Goal: Check status: Verify the current state of an ongoing process or item

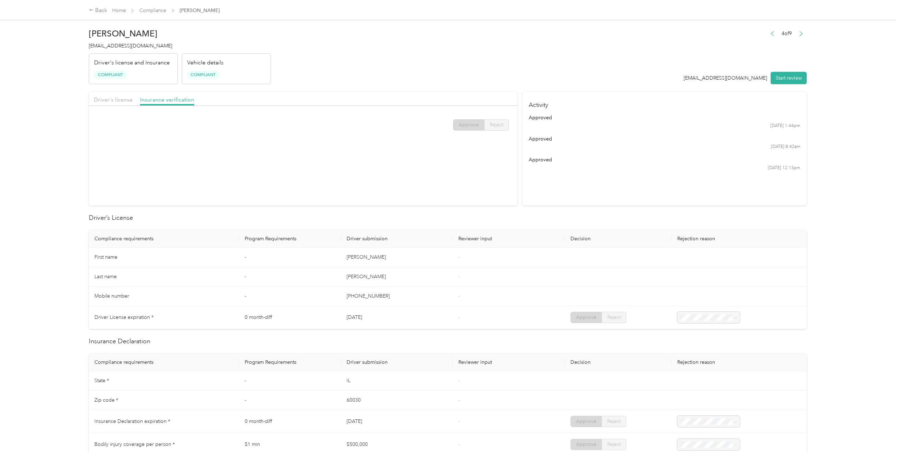
scroll to position [356, 0]
click at [159, 9] on link "Compliance" at bounding box center [152, 10] width 27 height 6
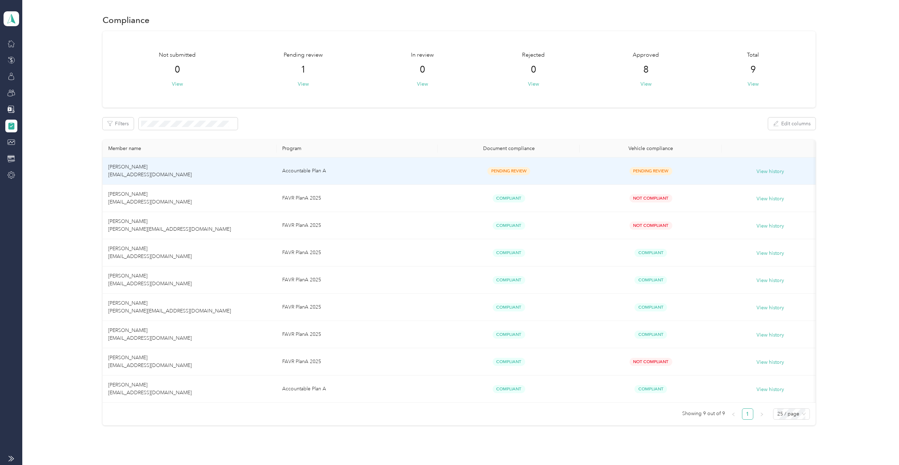
click at [188, 169] on td "[PERSON_NAME] [EMAIL_ADDRESS][DOMAIN_NAME]" at bounding box center [190, 170] width 174 height 27
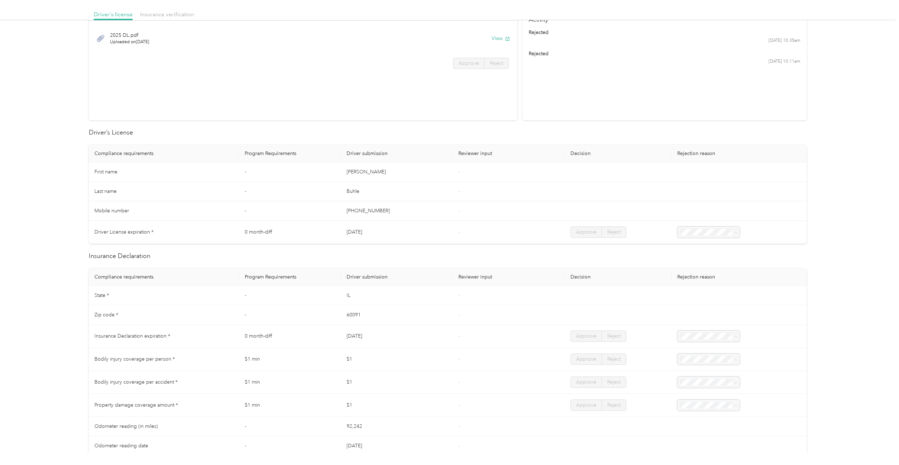
scroll to position [35, 0]
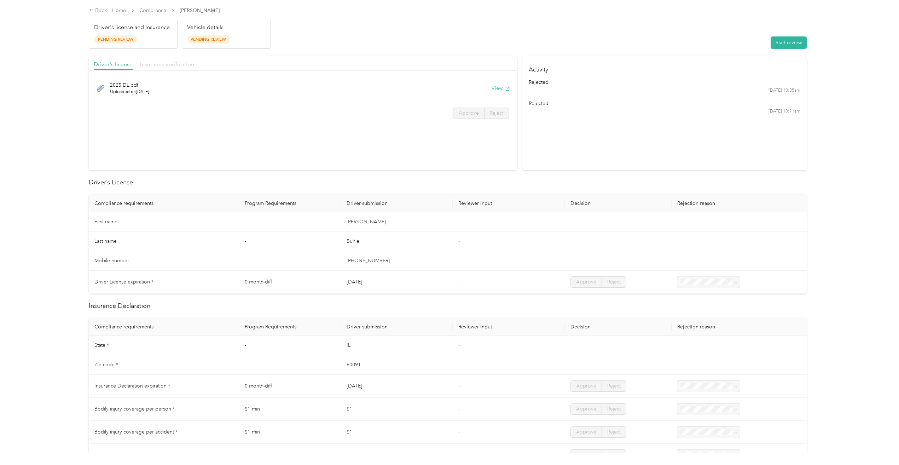
click at [160, 64] on span "Insurance verification" at bounding box center [167, 64] width 54 height 7
click at [496, 88] on button "View" at bounding box center [500, 87] width 18 height 7
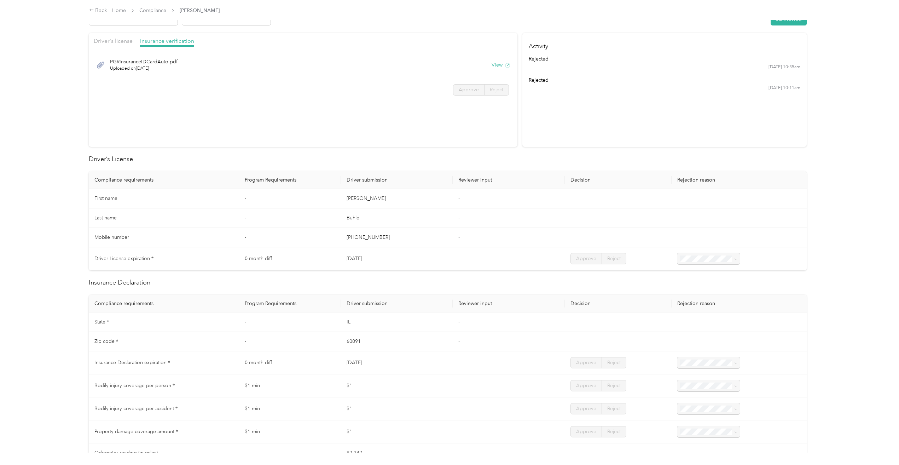
scroll to position [0, 0]
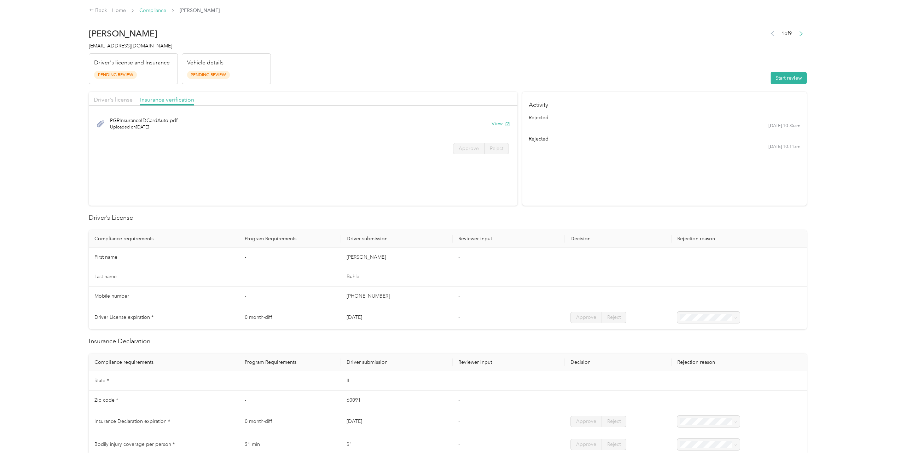
click at [159, 9] on link "Compliance" at bounding box center [152, 10] width 27 height 6
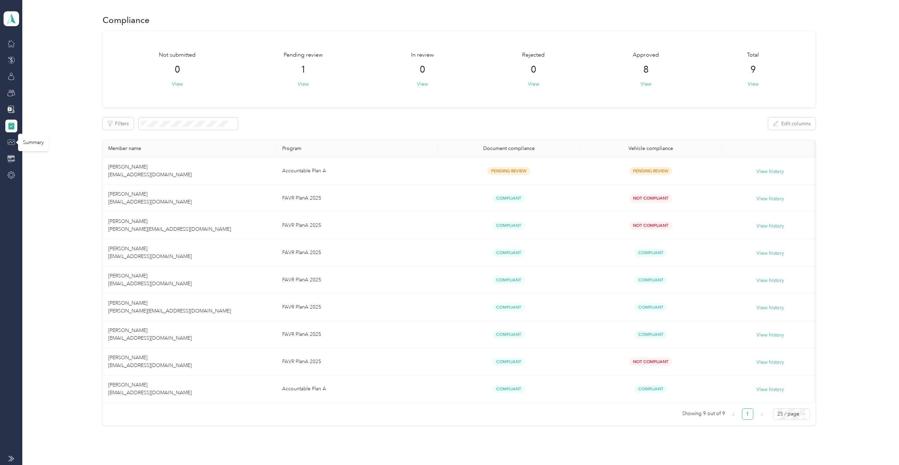
click at [9, 141] on icon at bounding box center [11, 142] width 8 height 8
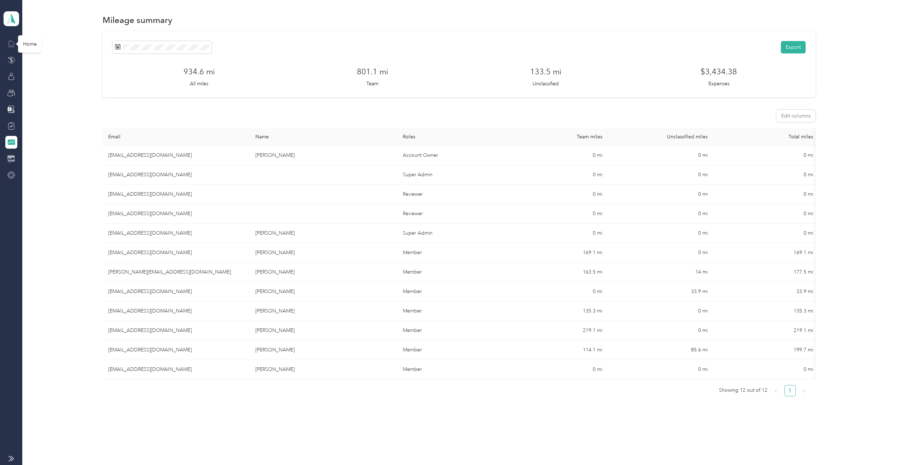
click at [10, 41] on icon at bounding box center [11, 44] width 8 height 8
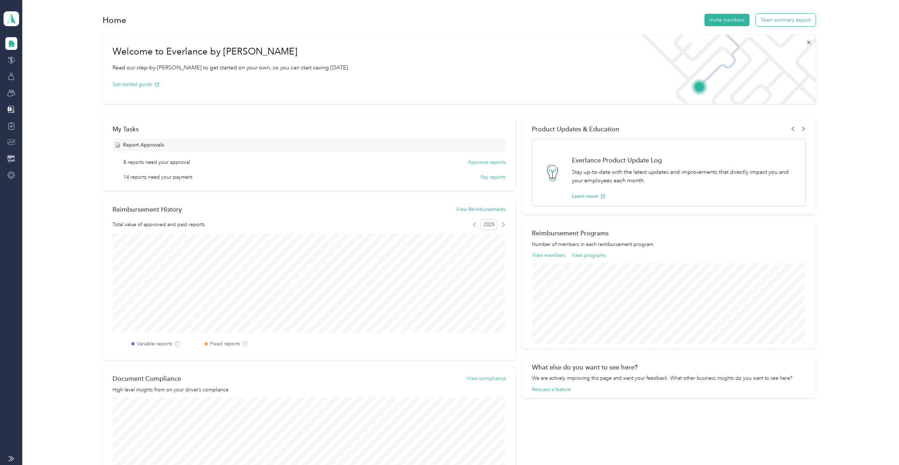
click at [784, 20] on button "Team summary export" at bounding box center [785, 20] width 60 height 12
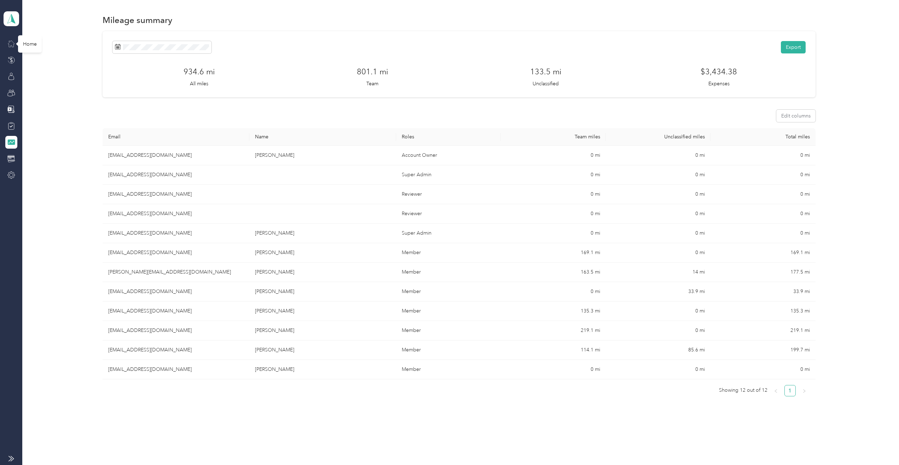
click at [13, 45] on icon at bounding box center [11, 44] width 6 height 6
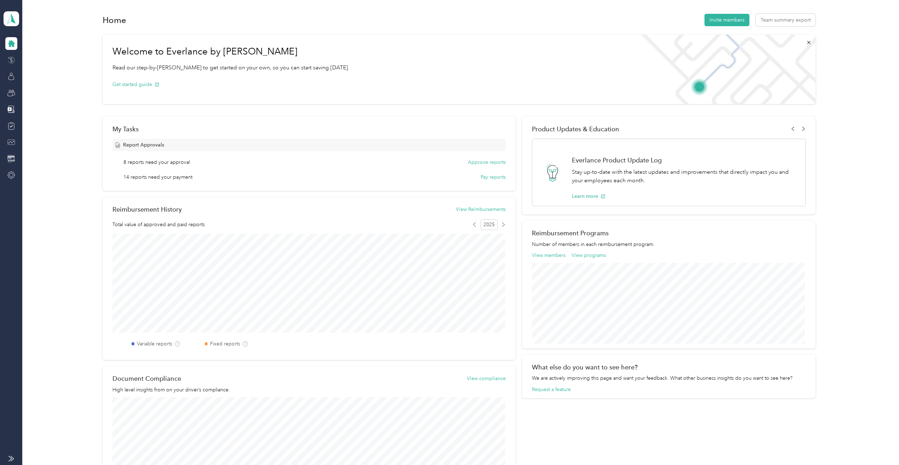
click at [11, 61] on icon at bounding box center [11, 60] width 8 height 8
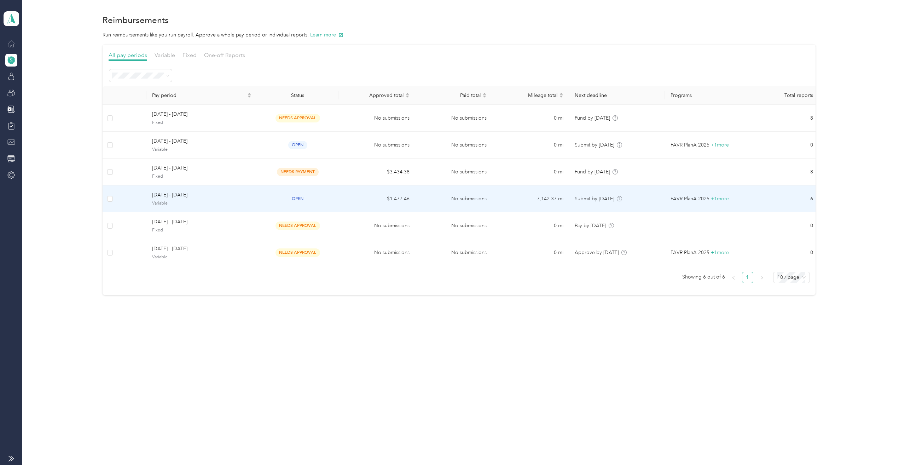
click at [210, 197] on span "[DATE] - [DATE]" at bounding box center [201, 195] width 99 height 8
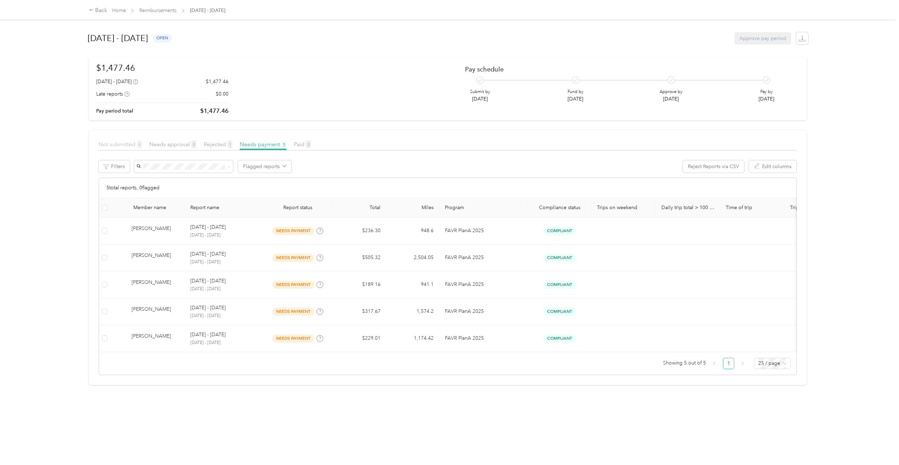
click at [118, 142] on span "Not submitted 4" at bounding box center [120, 144] width 43 height 7
